Goal: Transaction & Acquisition: Purchase product/service

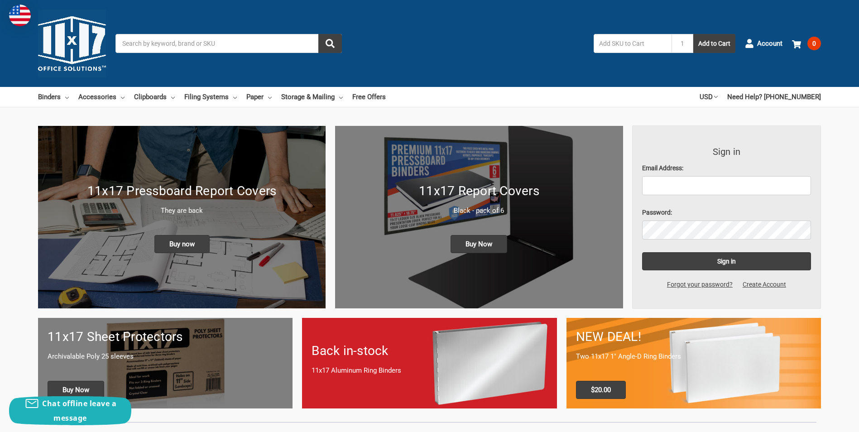
click at [248, 236] on div "11x17 Pressboard Report Covers They are back Buy now" at bounding box center [182, 217] width 288 height 90
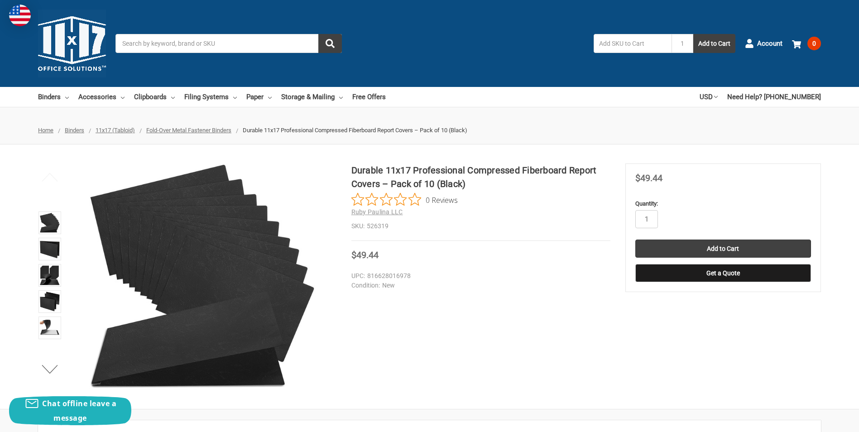
click at [250, 46] on input "Search" at bounding box center [229, 43] width 226 height 19
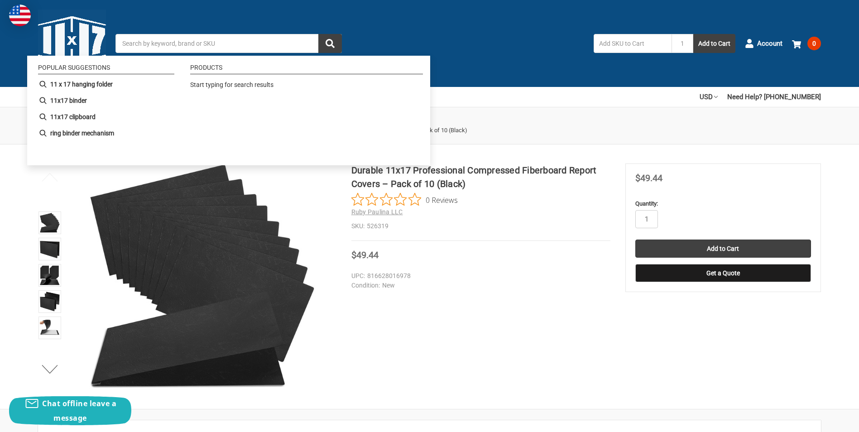
click at [140, 46] on input "Search" at bounding box center [229, 43] width 226 height 19
click at [171, 43] on input "Search" at bounding box center [229, 43] width 226 height 19
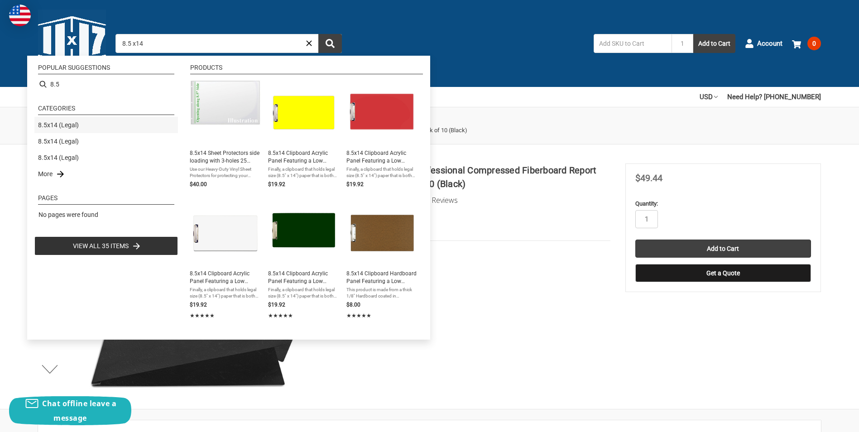
type input "8.5 x14"
click at [62, 125] on link "8.5x14 (Legal)" at bounding box center [58, 125] width 41 height 10
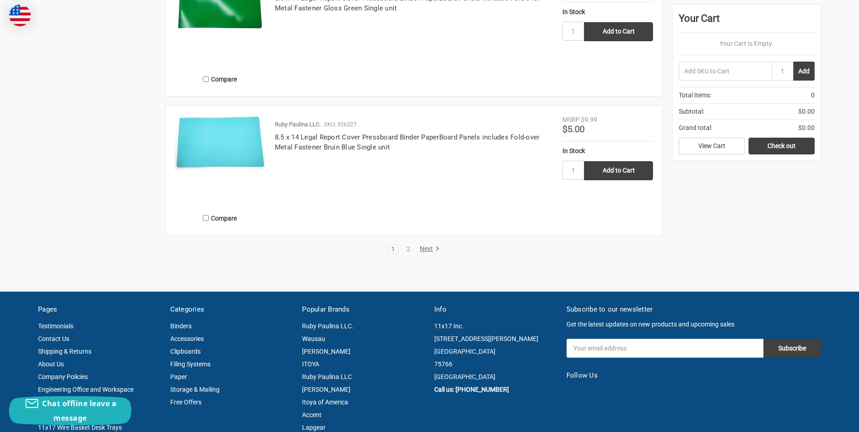
scroll to position [1902, 0]
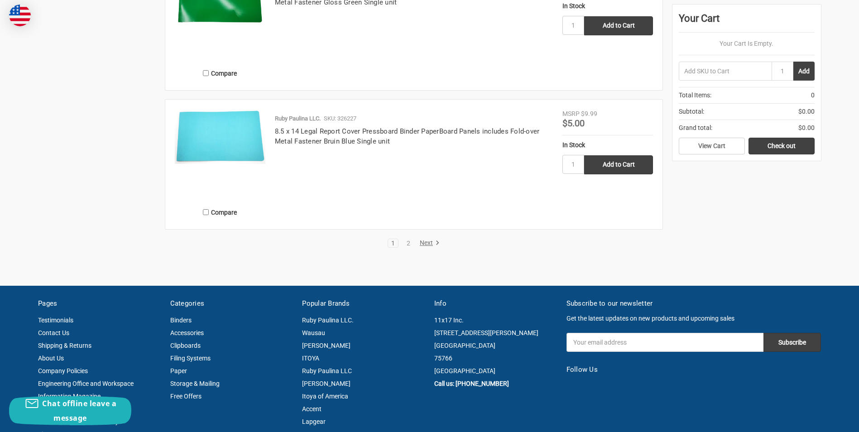
click at [422, 241] on link "Next" at bounding box center [428, 243] width 23 height 8
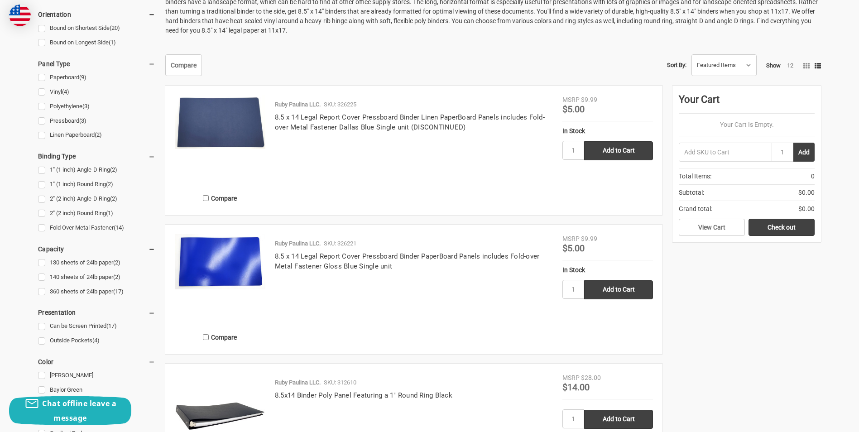
scroll to position [408, 0]
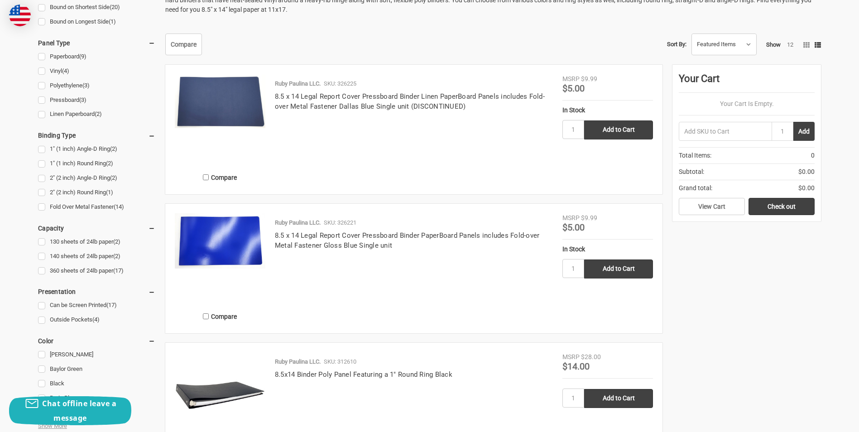
click at [221, 237] on img at bounding box center [220, 240] width 91 height 55
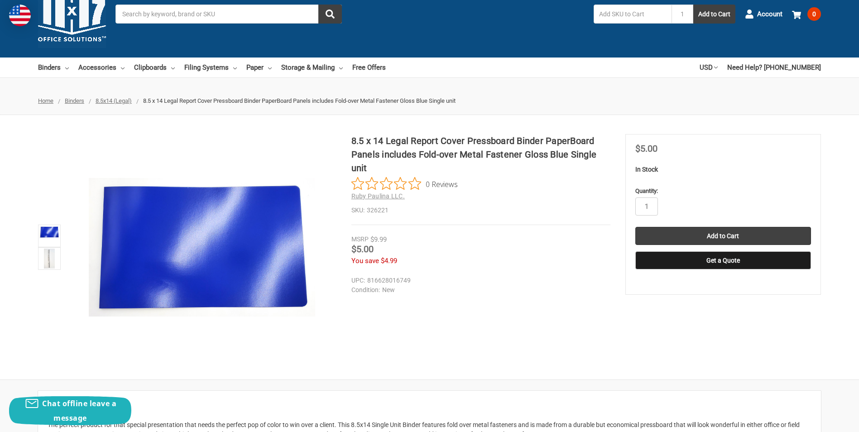
scroll to position [45, 0]
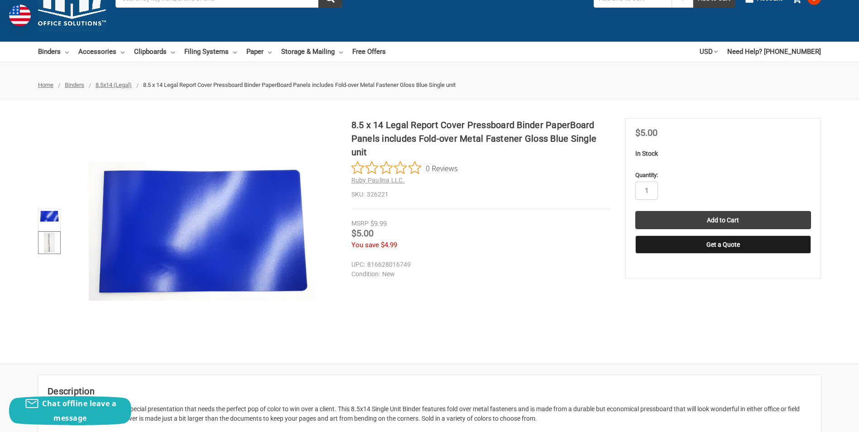
click at [52, 241] on img at bounding box center [49, 243] width 11 height 20
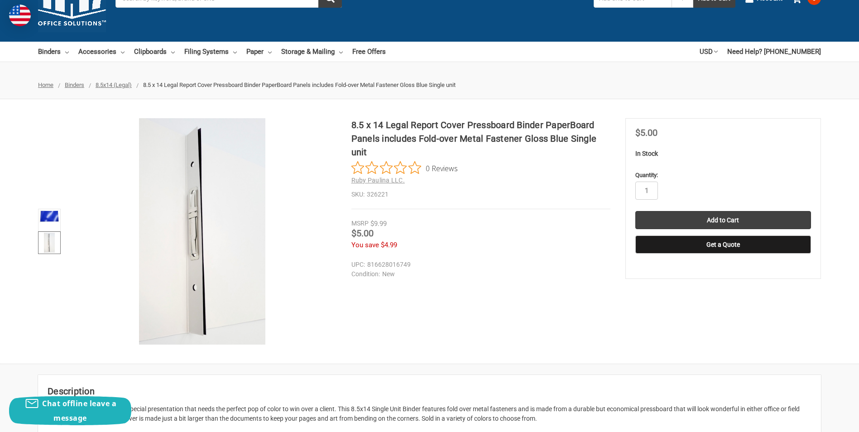
click at [491, 249] on div "You save $4.99" at bounding box center [481, 245] width 259 height 10
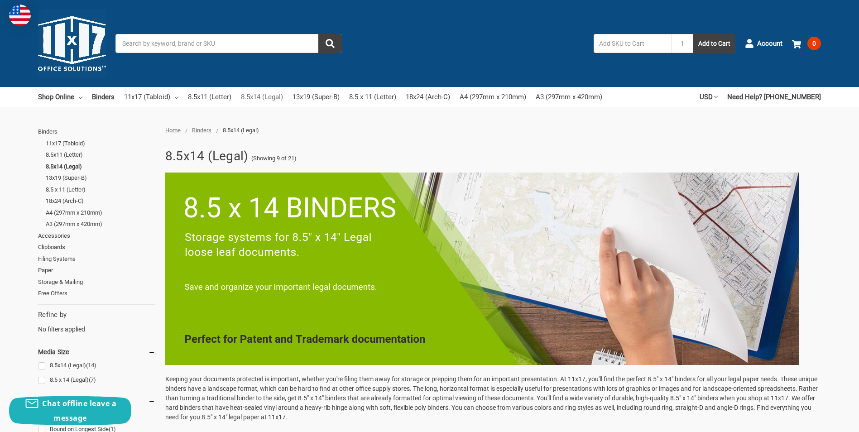
click at [259, 94] on link "8.5x14 (Legal)" at bounding box center [262, 97] width 42 height 20
click at [261, 96] on link "8.5x14 (Legal)" at bounding box center [262, 97] width 42 height 20
click at [202, 42] on input "Search" at bounding box center [229, 43] width 226 height 19
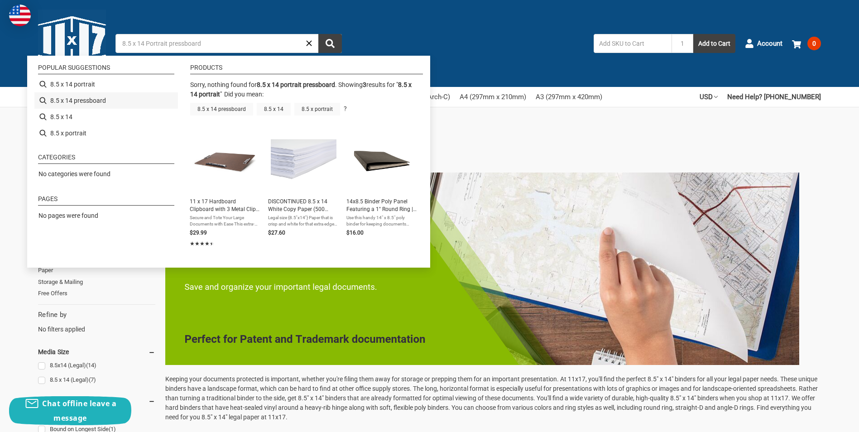
click at [73, 98] on li "8.5 x 14 pressboard" at bounding box center [106, 100] width 144 height 16
type input "8.5 x 14 pressboard"
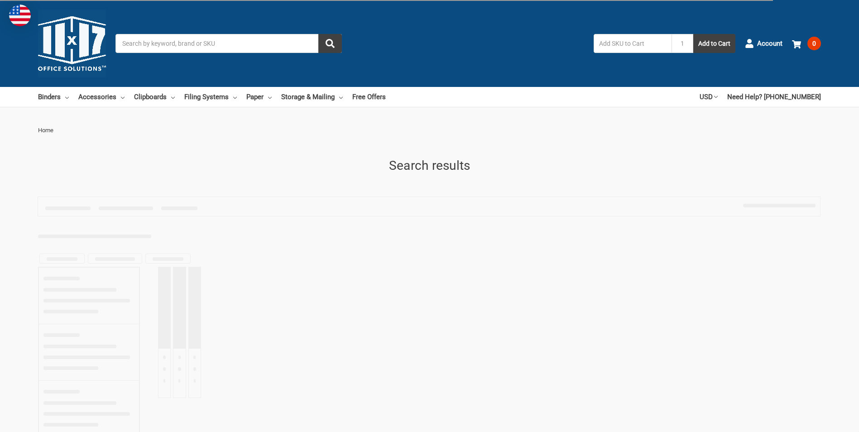
type input "8.5 x 14 pressboard"
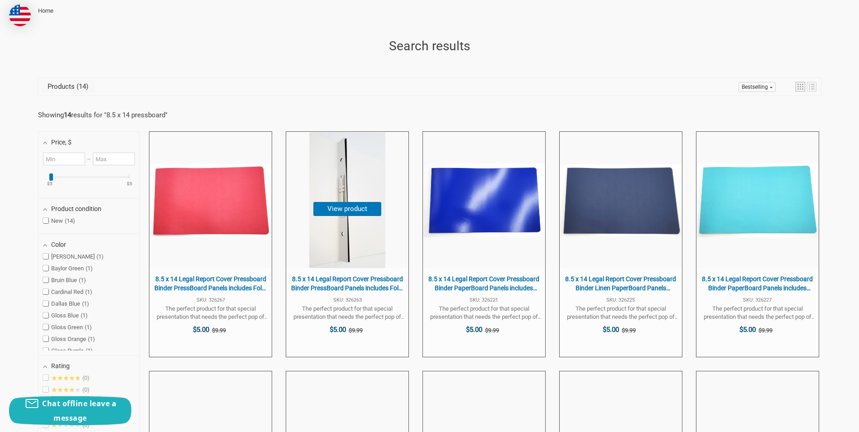
scroll to position [136, 0]
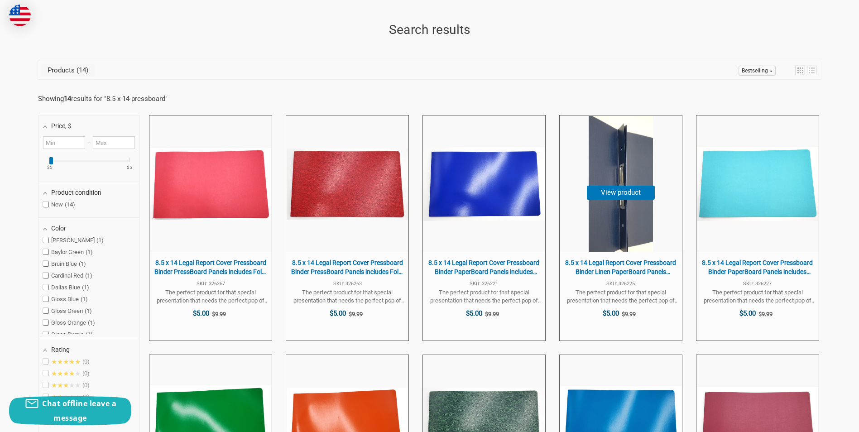
drag, startPoint x: 444, startPoint y: 196, endPoint x: 573, endPoint y: 125, distance: 147.0
click at [573, 125] on span "8.5 x 14 Legal Report Cover Pressboard Binder Linen PaperBoard Panels includes …" at bounding box center [621, 184] width 122 height 136
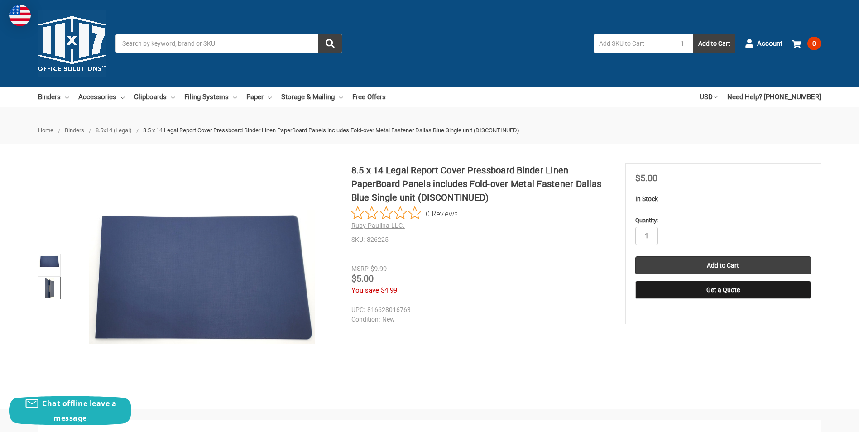
click at [43, 285] on link at bounding box center [49, 288] width 23 height 23
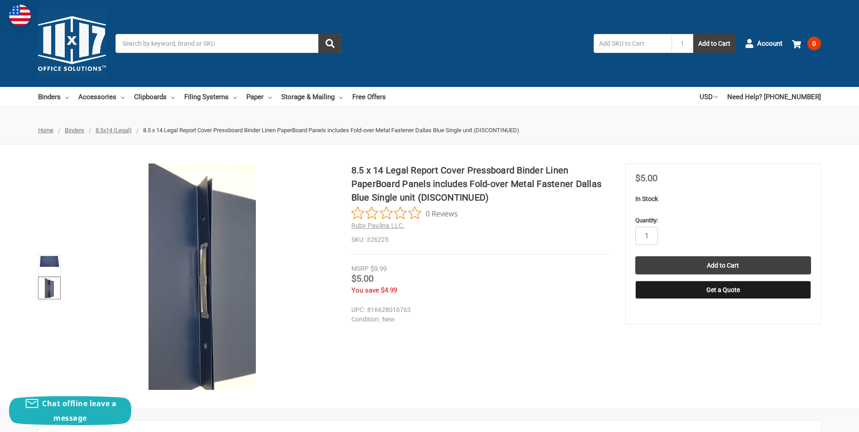
click at [63, 210] on div at bounding box center [187, 277] width 299 height 226
click at [234, 40] on input "Search" at bounding box center [229, 43] width 226 height 19
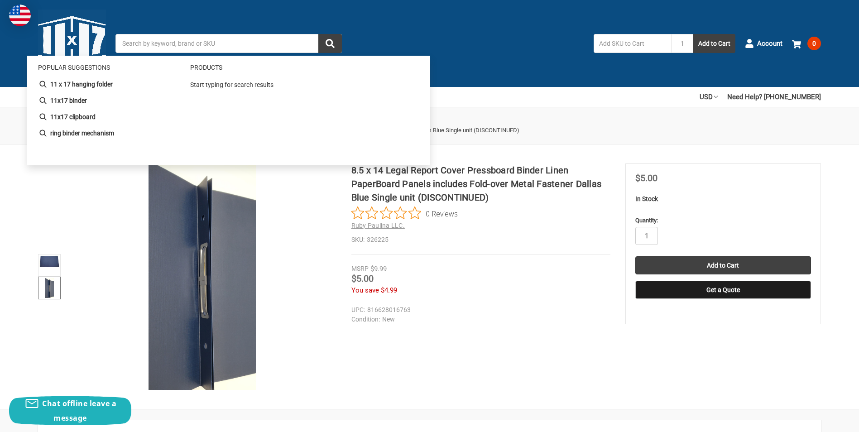
click at [186, 40] on input "Search" at bounding box center [229, 43] width 226 height 19
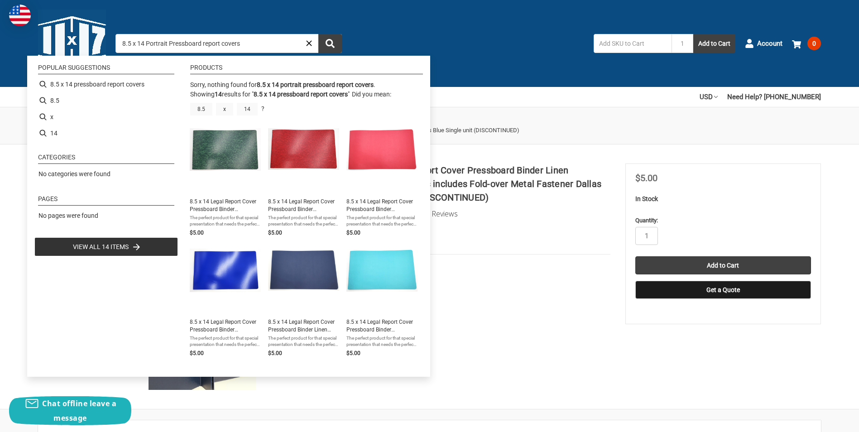
type input "8.5 x 14 pressboard report covers"
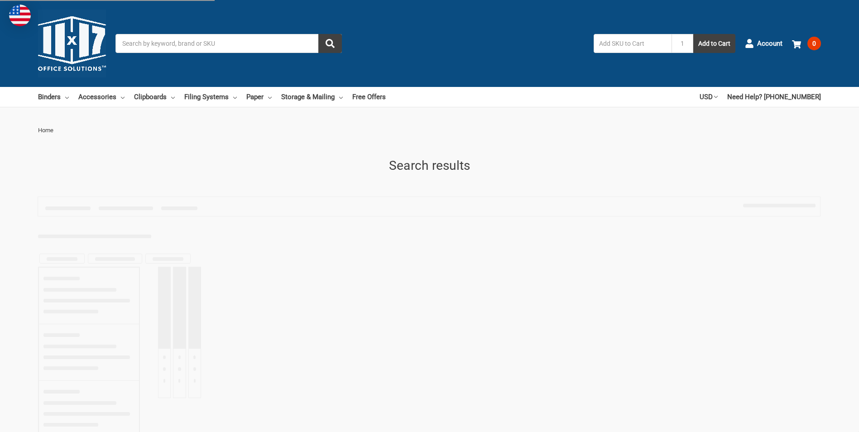
type input "8.5 x 14 pressboard report covers"
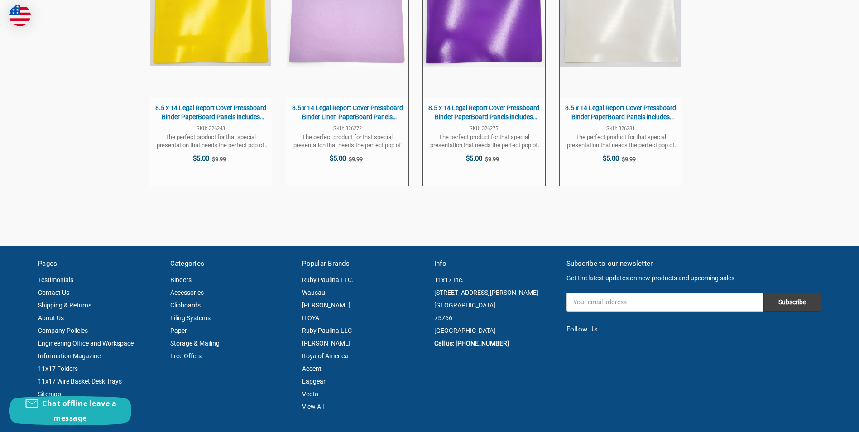
scroll to position [815, 0]
